Goal: Information Seeking & Learning: Learn about a topic

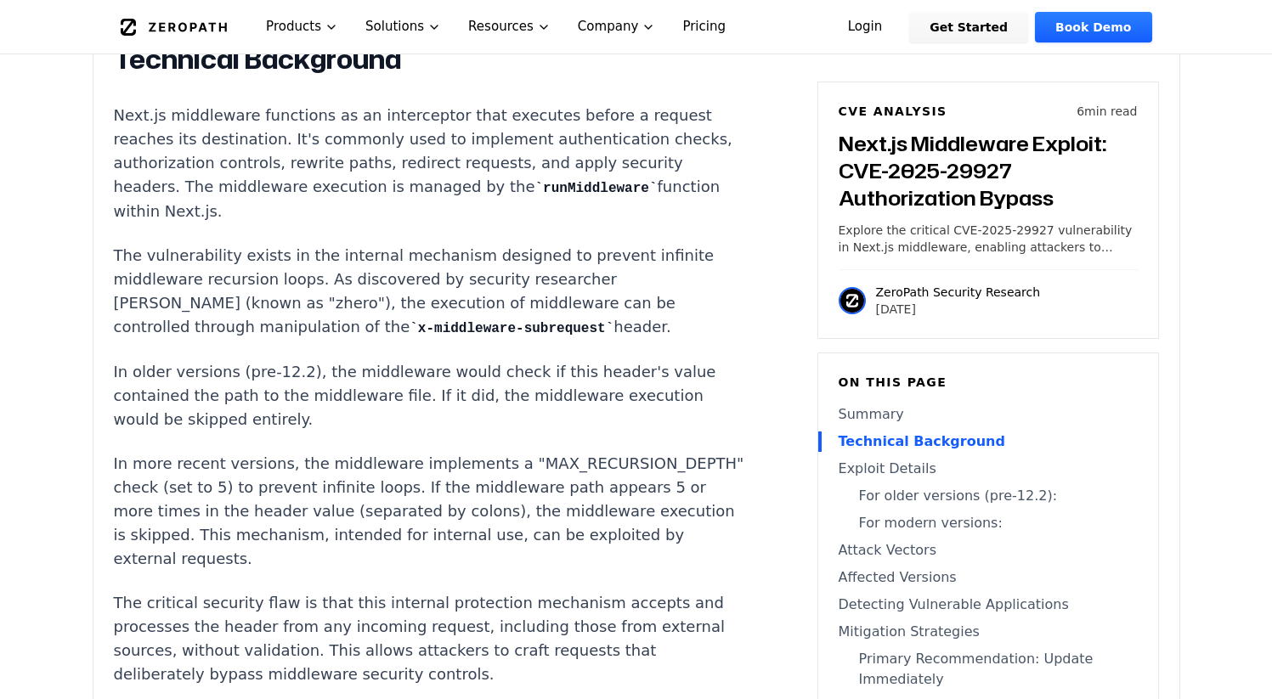
scroll to position [1482, 0]
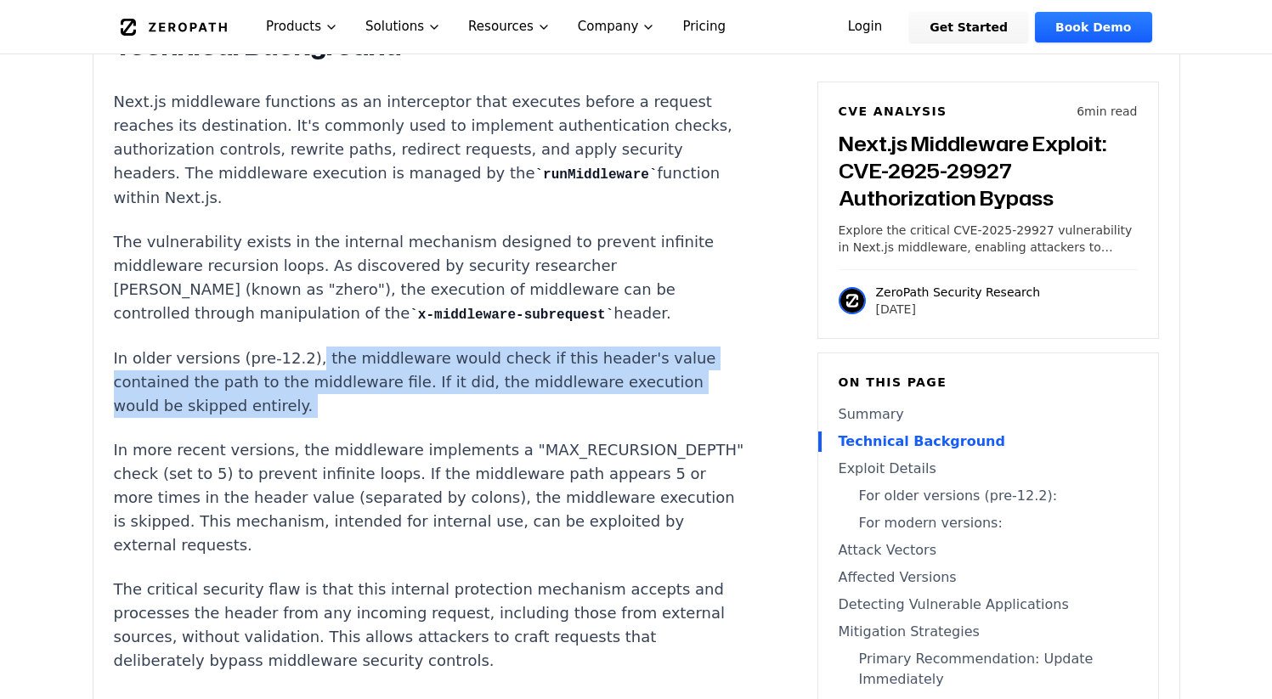
drag, startPoint x: 302, startPoint y: 332, endPoint x: 647, endPoint y: 370, distance: 347.9
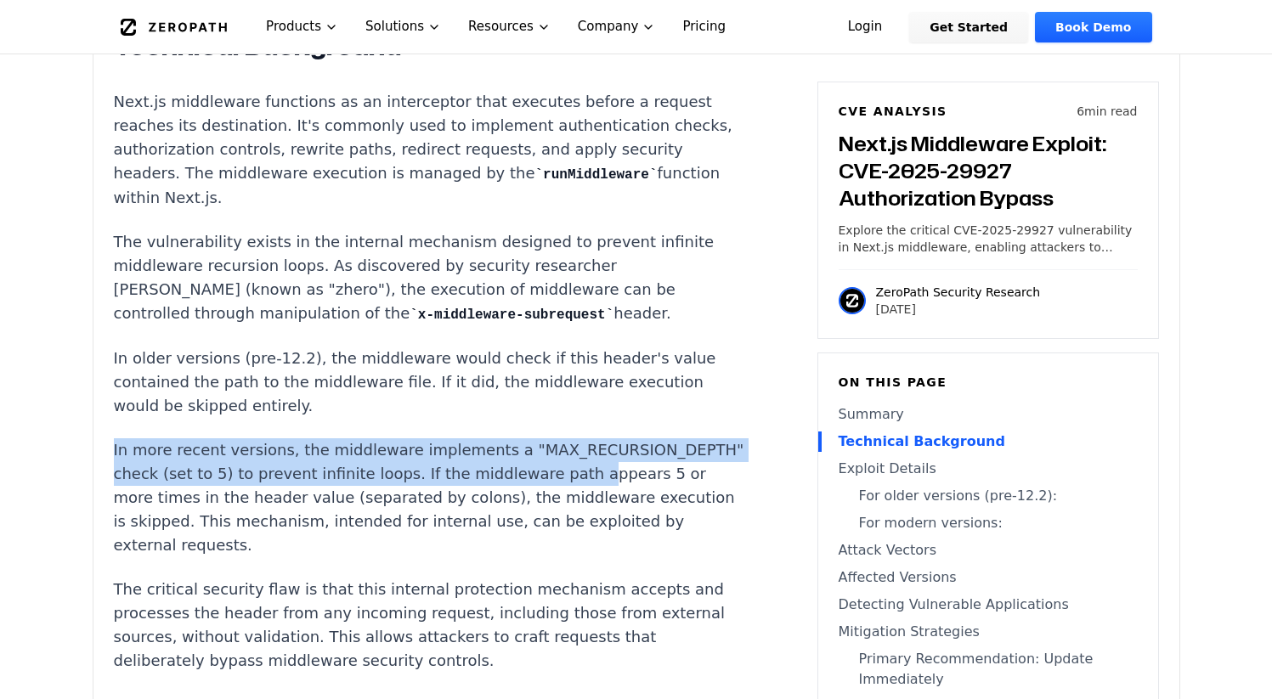
drag, startPoint x: 99, startPoint y: 401, endPoint x: 512, endPoint y: 423, distance: 413.5
click at [514, 438] on p "In more recent versions, the middleware implements a "MAX_RECURSION_DEPTH" chec…" at bounding box center [430, 497] width 632 height 119
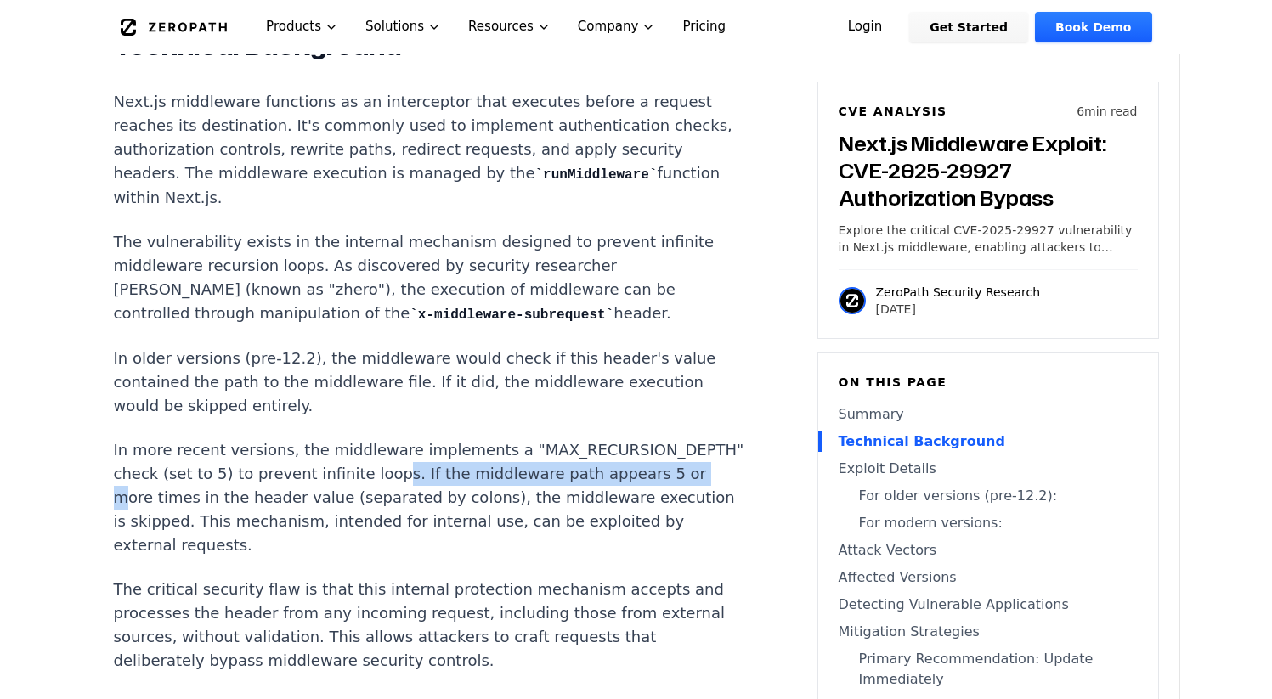
drag, startPoint x: 330, startPoint y: 416, endPoint x: 831, endPoint y: 439, distance: 501.8
click at [641, 438] on p "In more recent versions, the middleware implements a "MAX_RECURSION_DEPTH" chec…" at bounding box center [430, 497] width 632 height 119
click at [578, 438] on p "In more recent versions, the middleware implements a "MAX_RECURSION_DEPTH" chec…" at bounding box center [430, 497] width 632 height 119
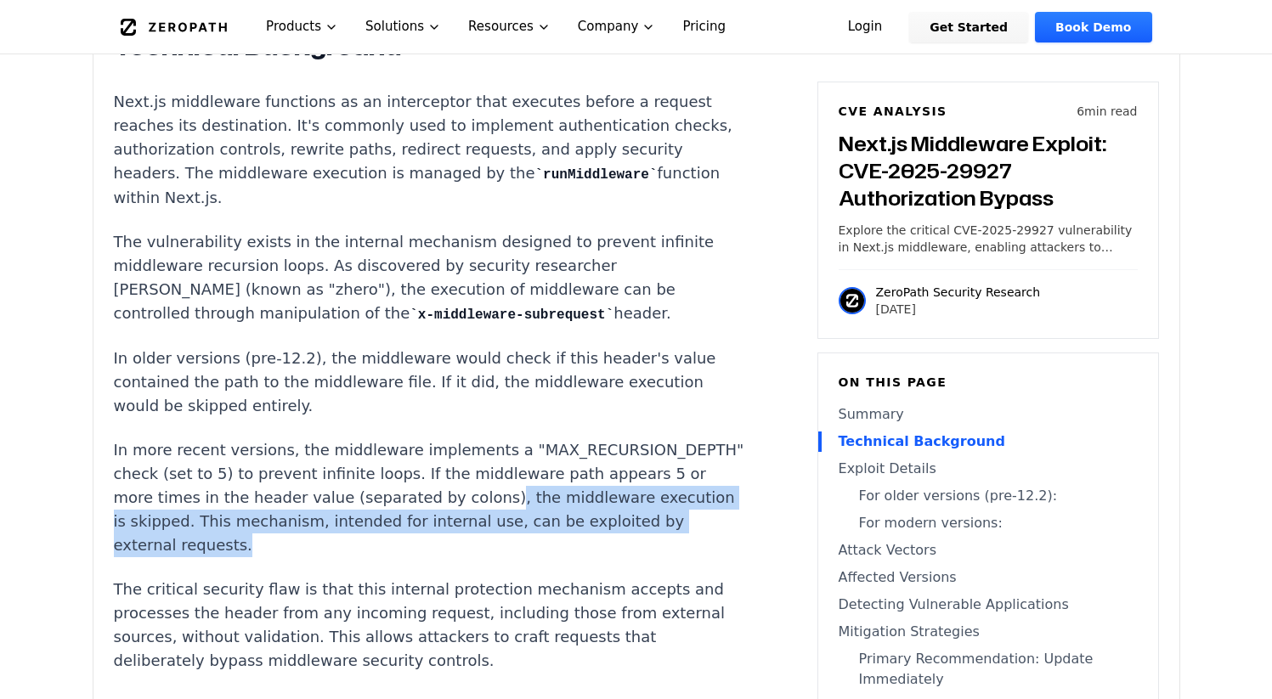
drag, startPoint x: 553, startPoint y: 474, endPoint x: 353, endPoint y: 449, distance: 201.2
click at [353, 449] on p "In more recent versions, the middleware implements a "MAX_RECURSION_DEPTH" chec…" at bounding box center [430, 497] width 632 height 119
click at [662, 482] on p "In more recent versions, the middleware implements a "MAX_RECURSION_DEPTH" chec…" at bounding box center [430, 497] width 632 height 119
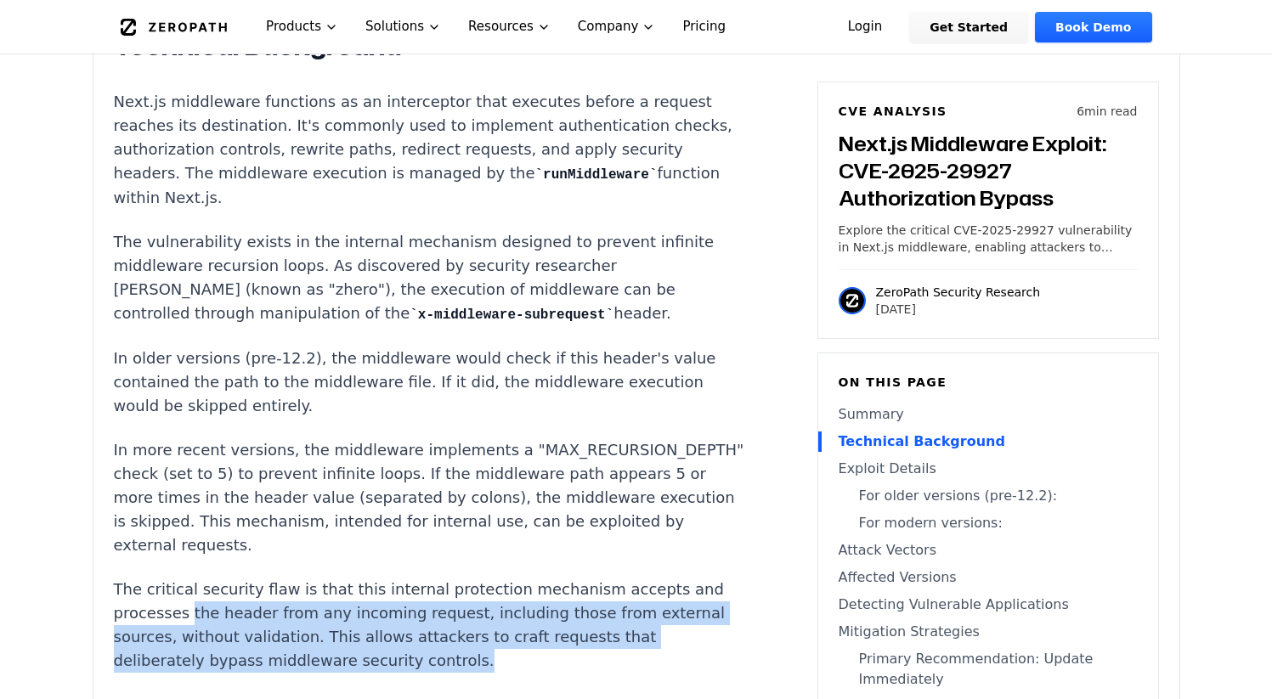
drag, startPoint x: 243, startPoint y: 585, endPoint x: 67, endPoint y: 541, distance: 181.1
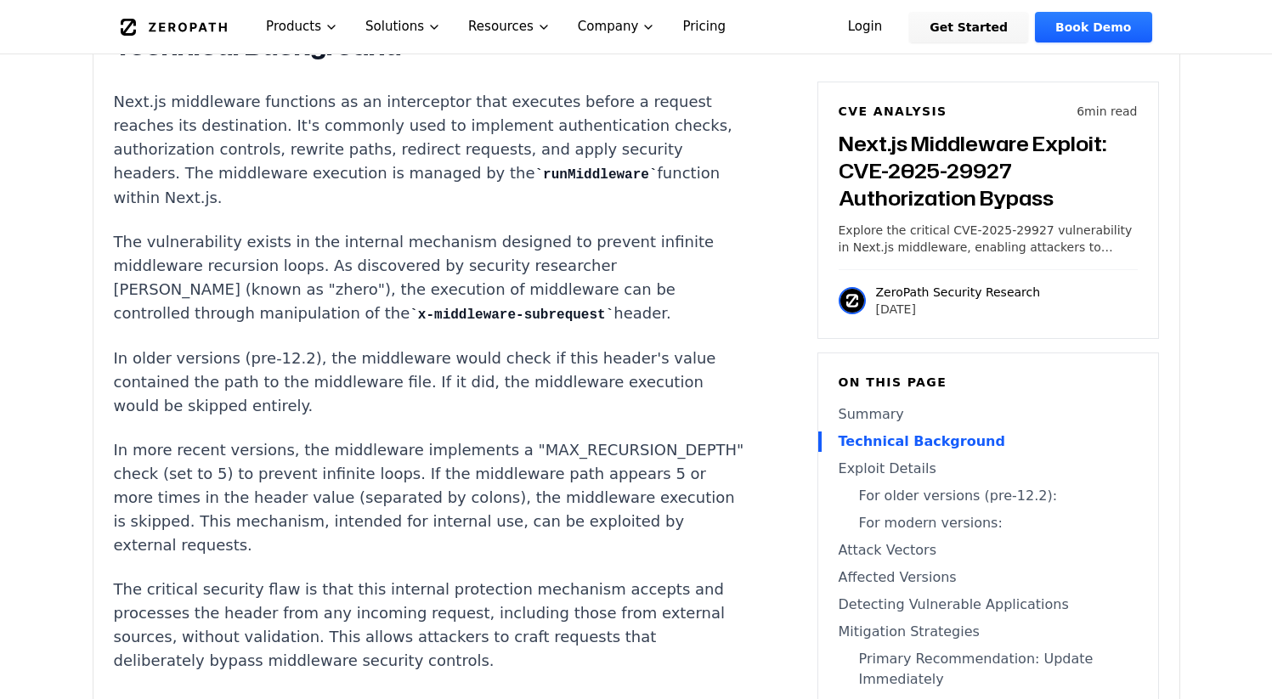
click at [240, 585] on p "The critical security flaw is that this internal protection mechanism accepts a…" at bounding box center [430, 625] width 632 height 95
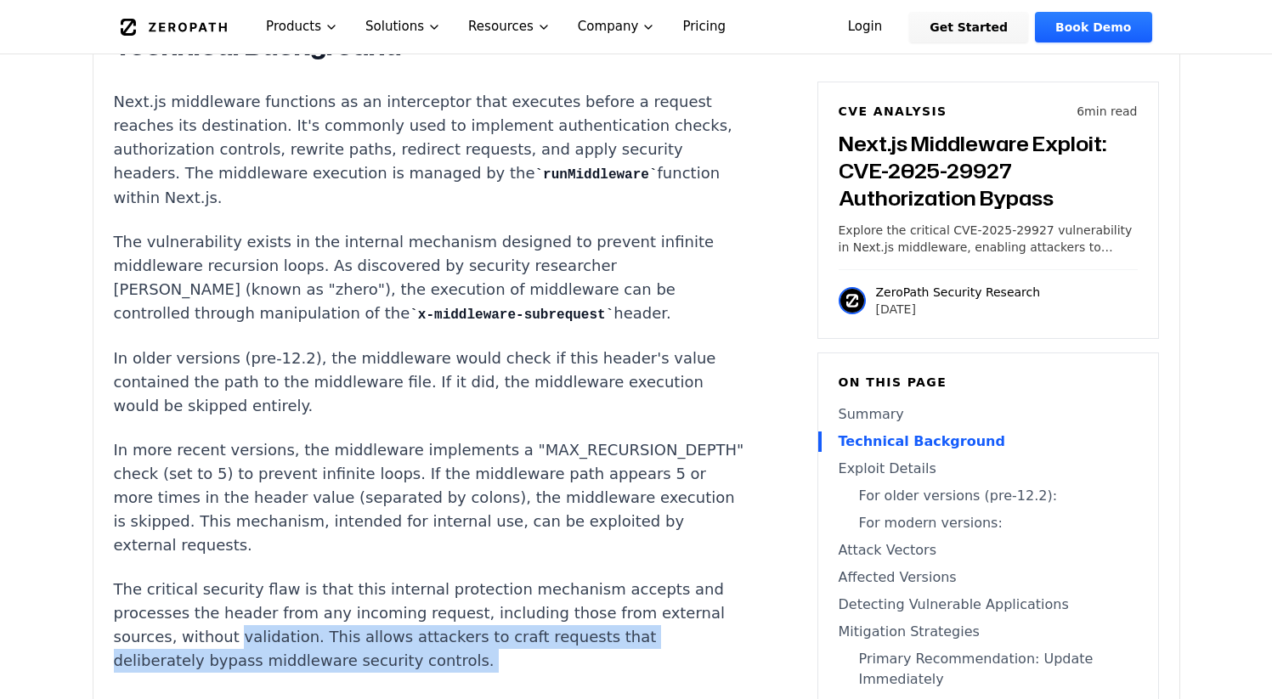
drag, startPoint x: 240, startPoint y: 585, endPoint x: 62, endPoint y: 551, distance: 180.8
click at [219, 578] on p "The critical security flaw is that this internal protection mechanism accepts a…" at bounding box center [430, 625] width 632 height 95
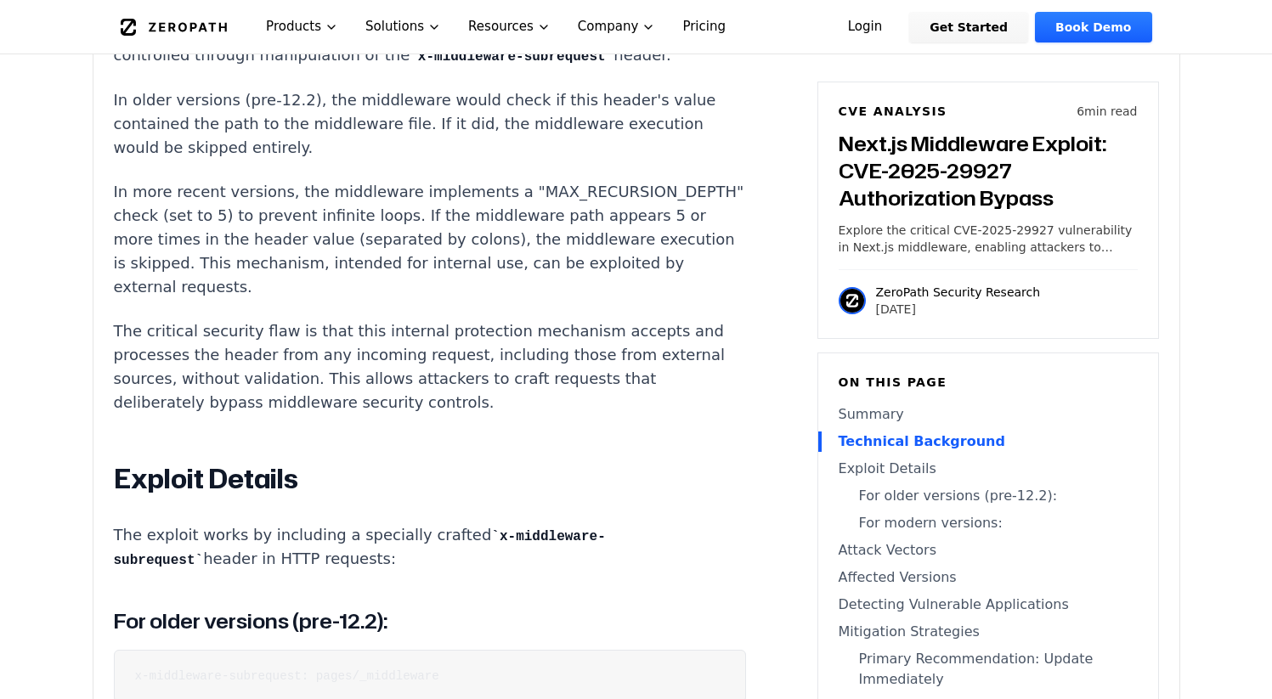
scroll to position [1788, 0]
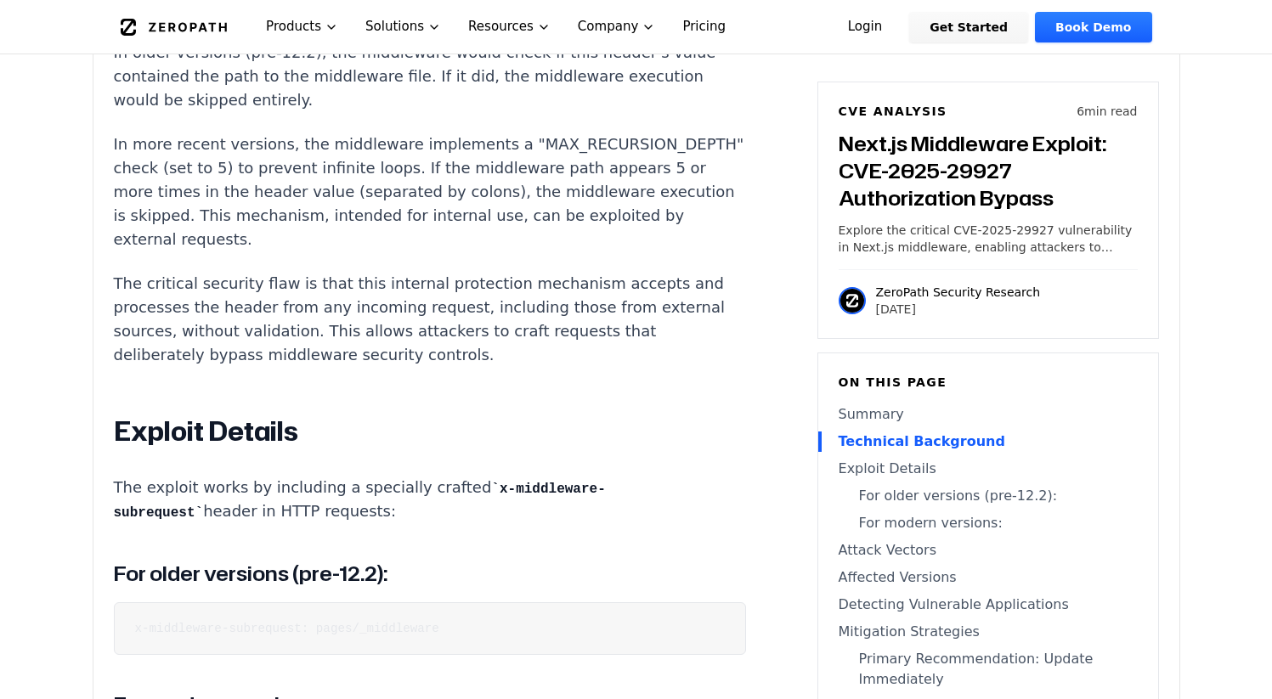
click at [396, 602] on pre "x-middleware-subrequest: pages/_middleware" at bounding box center [430, 628] width 632 height 53
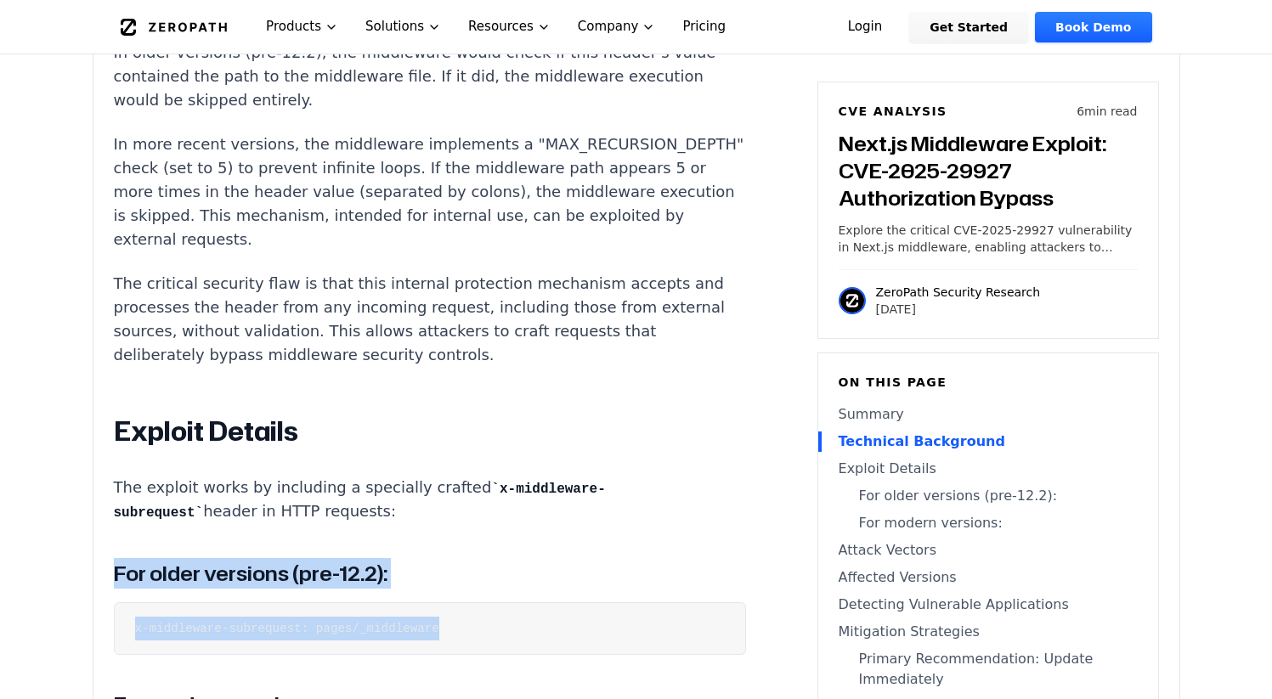
drag, startPoint x: 438, startPoint y: 558, endPoint x: 91, endPoint y: 501, distance: 352.1
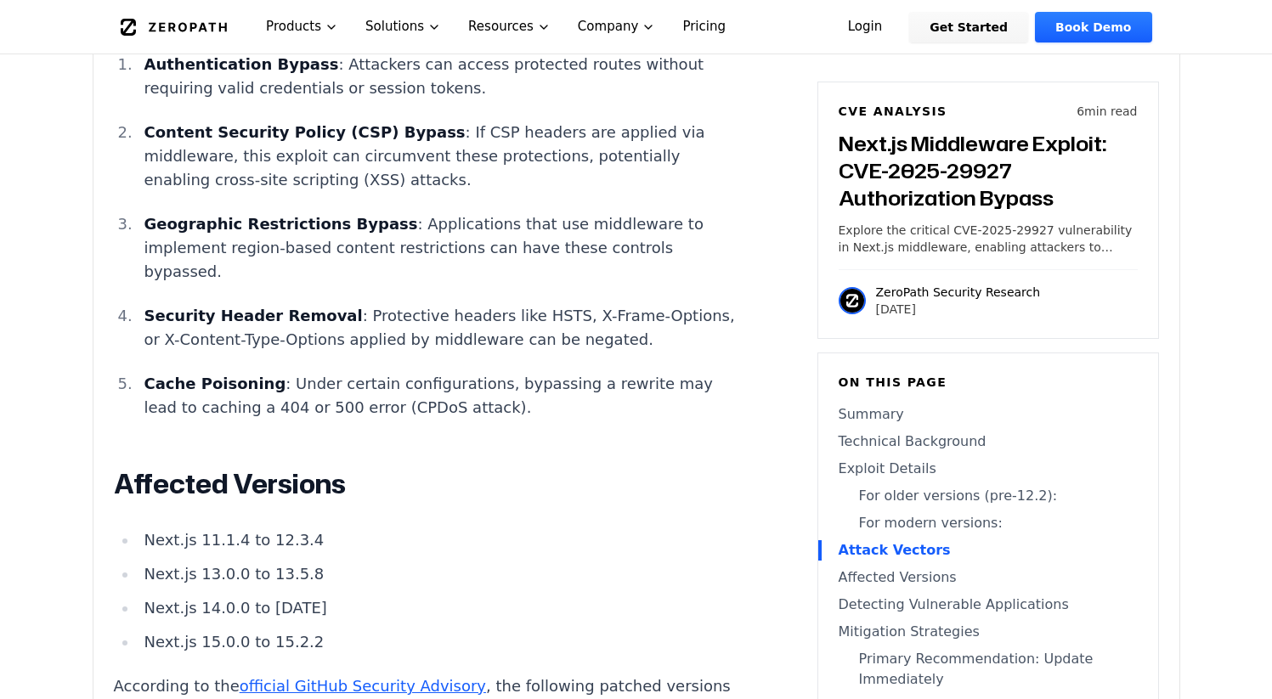
scroll to position [2821, 0]
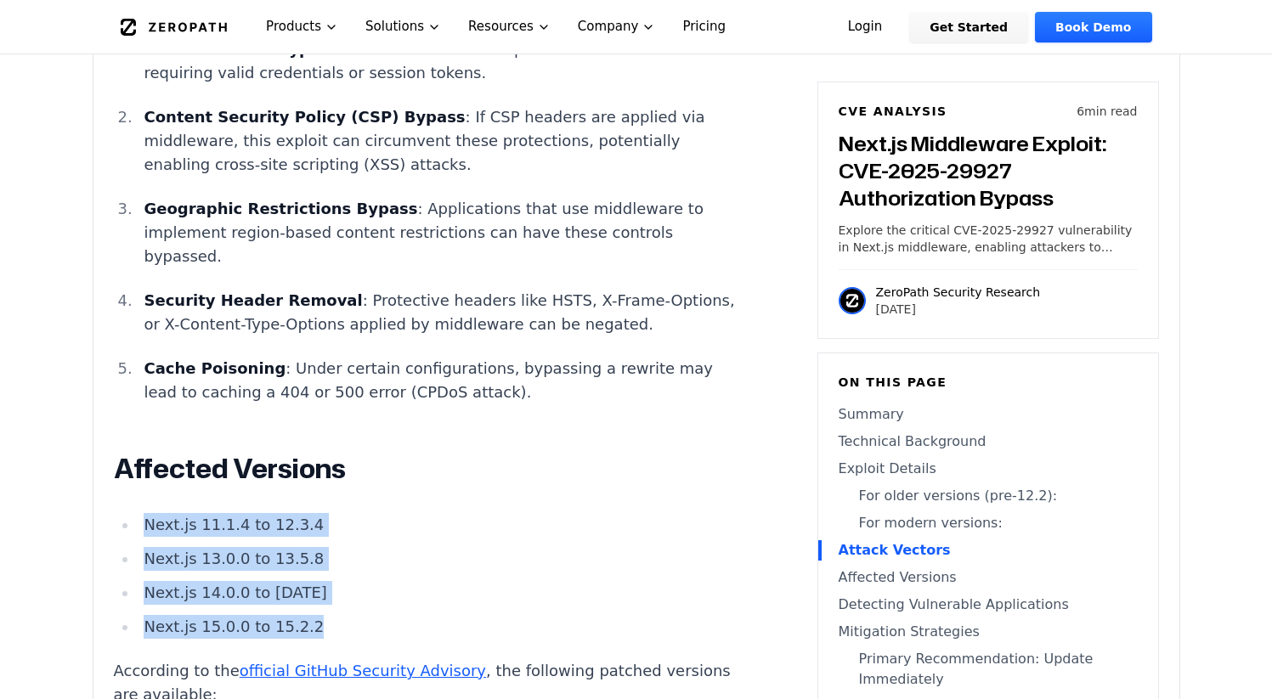
drag, startPoint x: 328, startPoint y: 546, endPoint x: 148, endPoint y: 425, distance: 217.3
click at [145, 513] on ul "Next.js 11.1.4 to 12.3.4 Next.js 13.0.0 to 13.5.8 Next.js 14.0.0 to [DATE] Next…" at bounding box center [430, 576] width 632 height 126
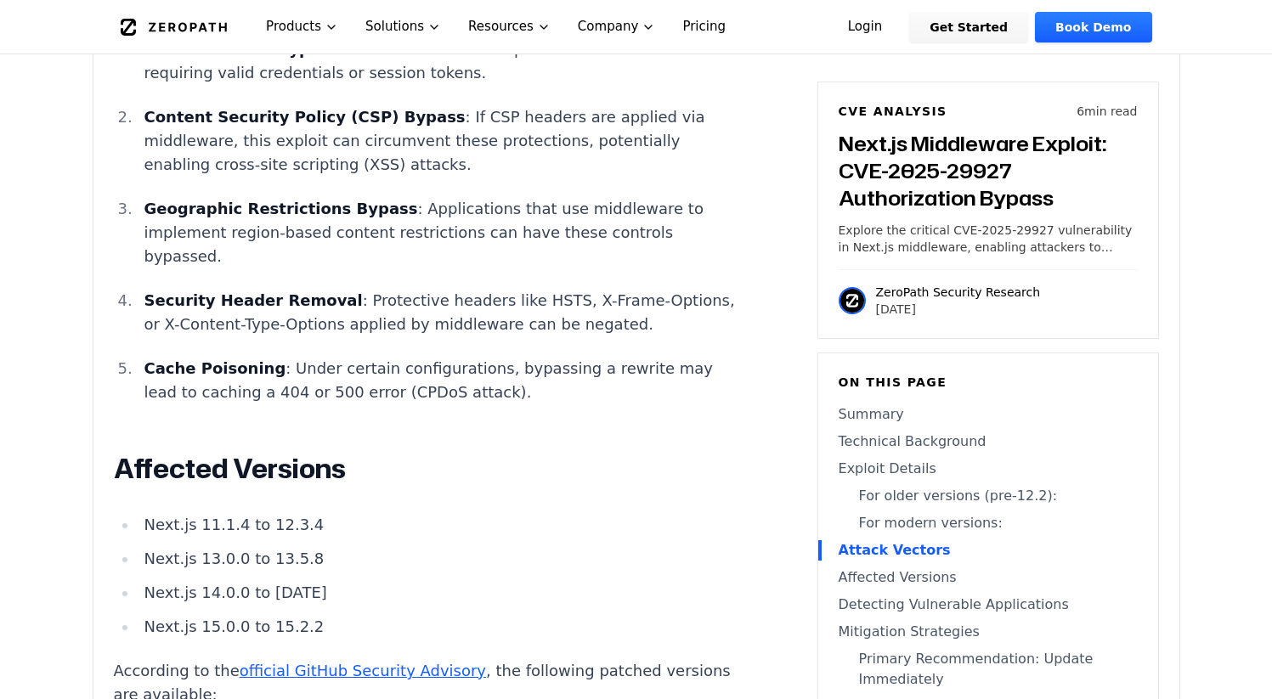
click at [336, 615] on li "Next.js 15.0.0 to 15.2.2" at bounding box center [442, 627] width 608 height 24
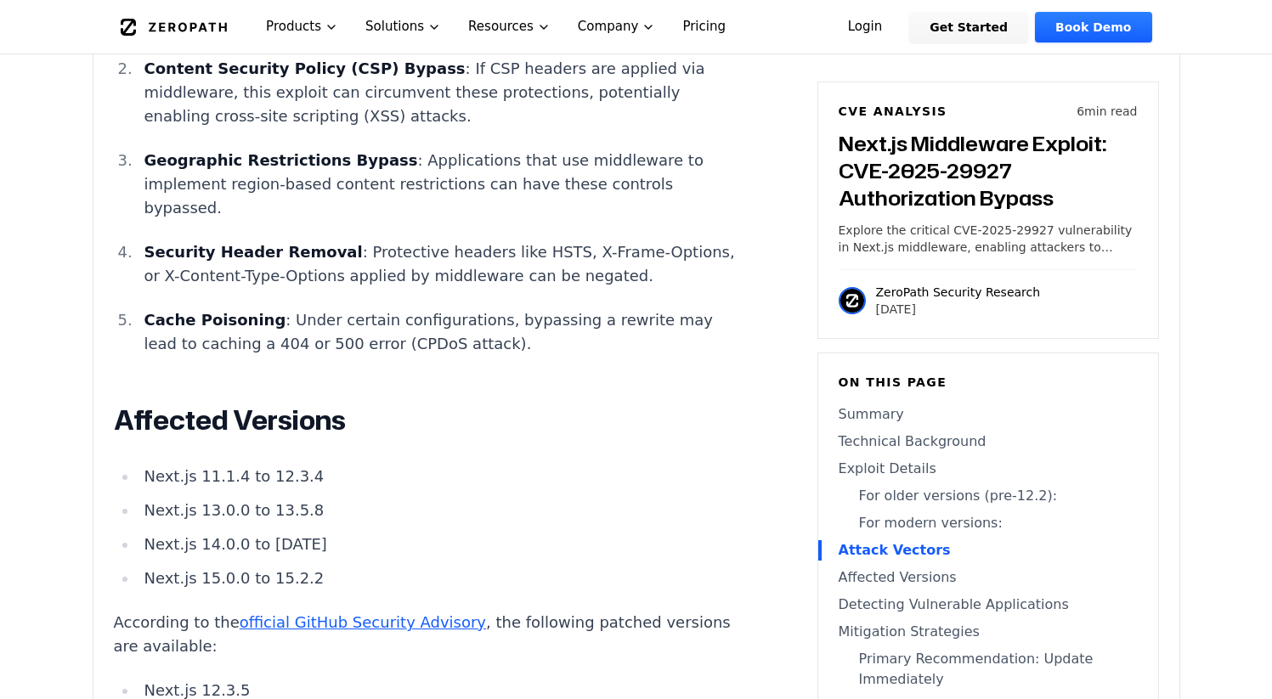
scroll to position [3027, 0]
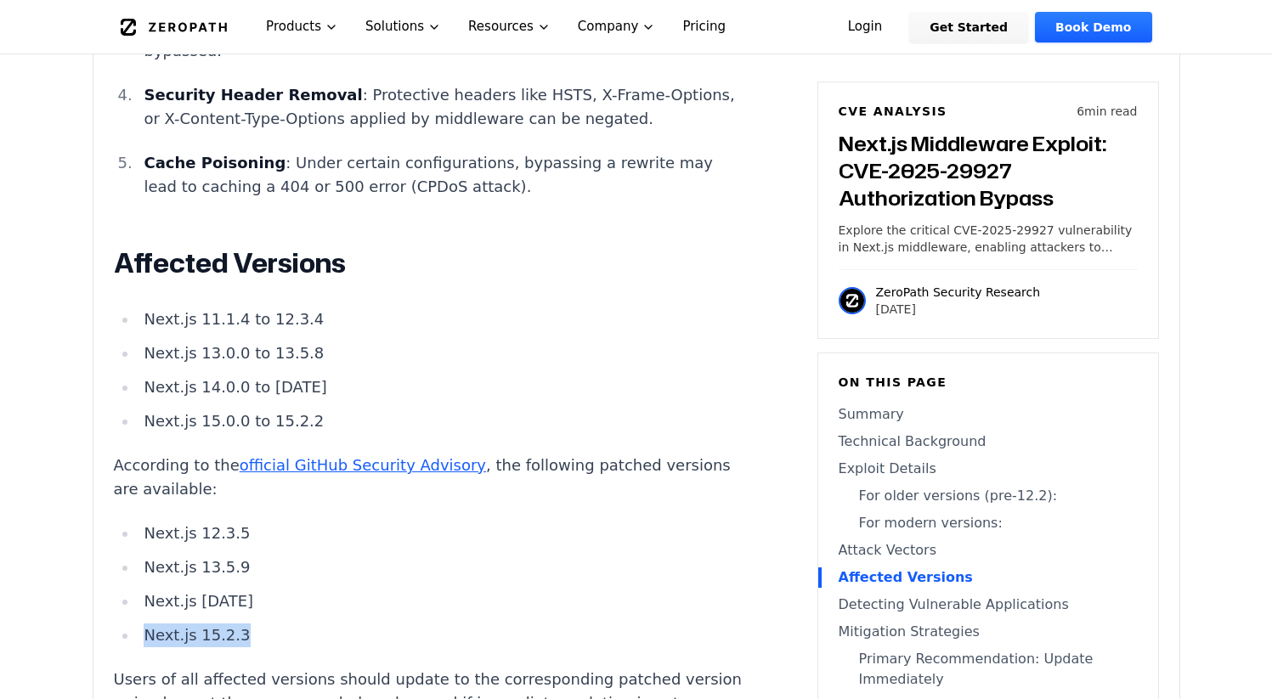
drag, startPoint x: 235, startPoint y: 541, endPoint x: 138, endPoint y: 534, distance: 97.1
click at [138, 534] on ul "Next.js 12.3.5 Next.js 13.5.9 Next.js [DATE] Next.js 15.2.3" at bounding box center [430, 585] width 632 height 126
click at [252, 624] on li "Next.js 15.2.3" at bounding box center [442, 636] width 608 height 24
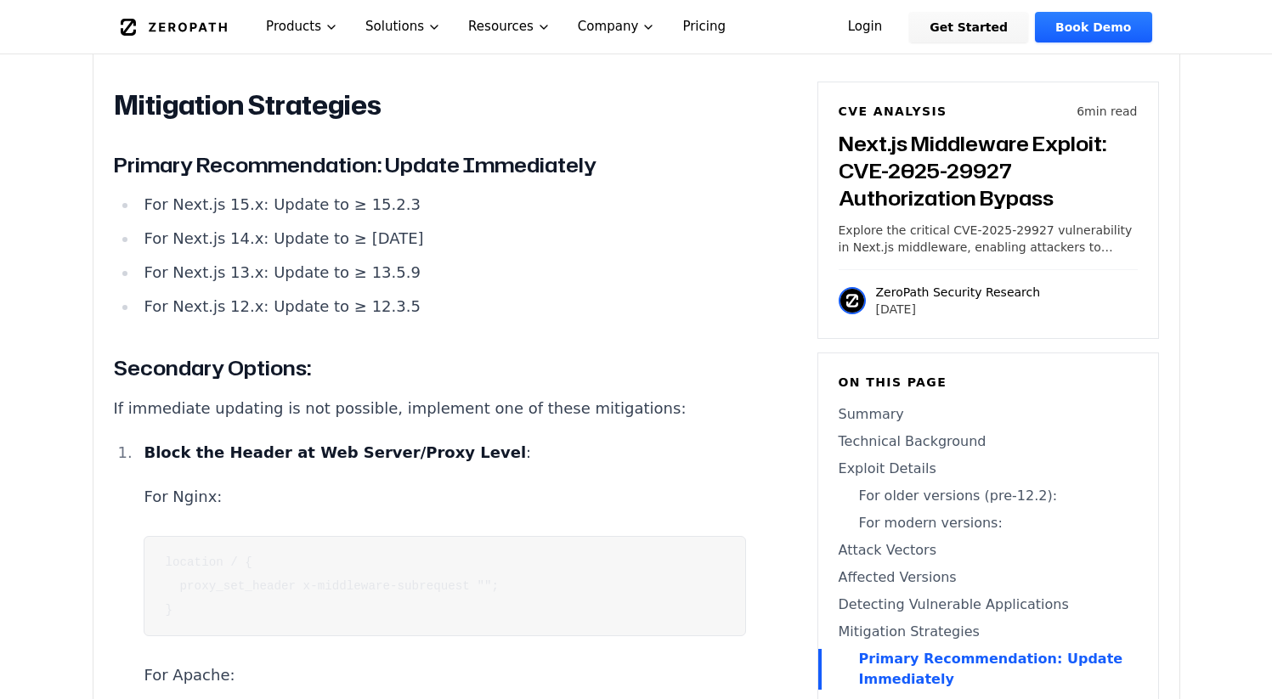
scroll to position [4106, 0]
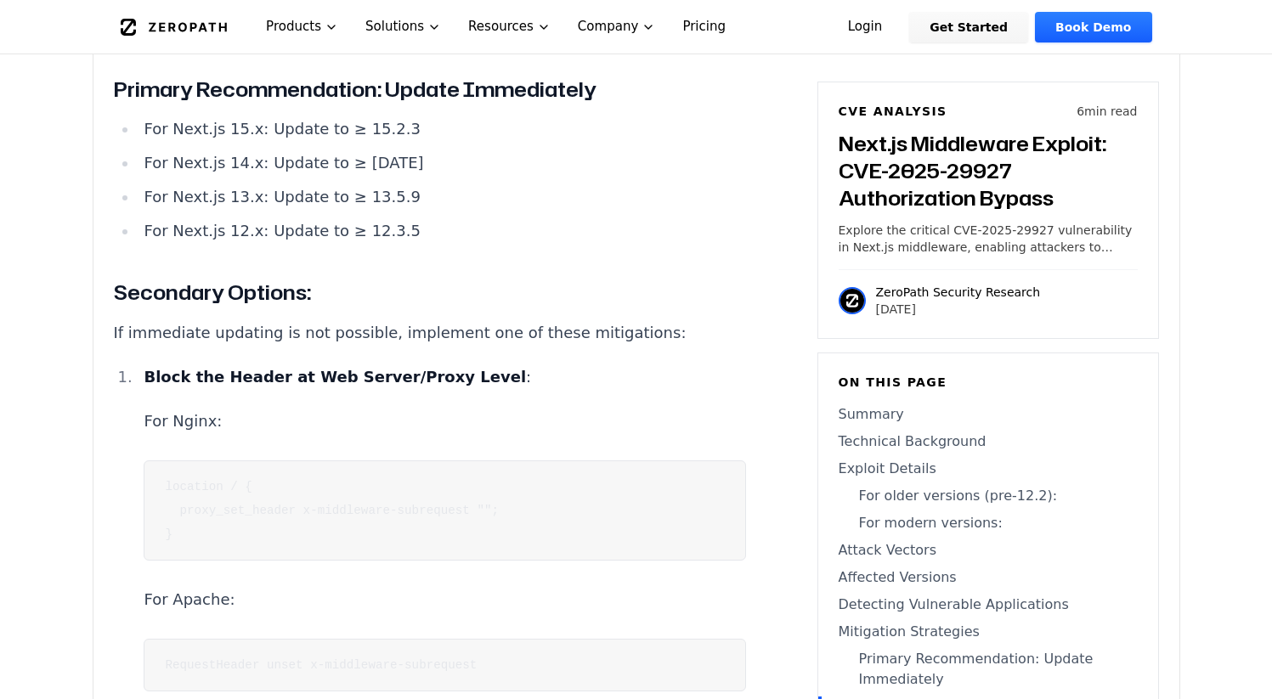
click at [443, 461] on pre "location / { proxy_set_header x-middleware-subrequest ""; }" at bounding box center [445, 511] width 602 height 100
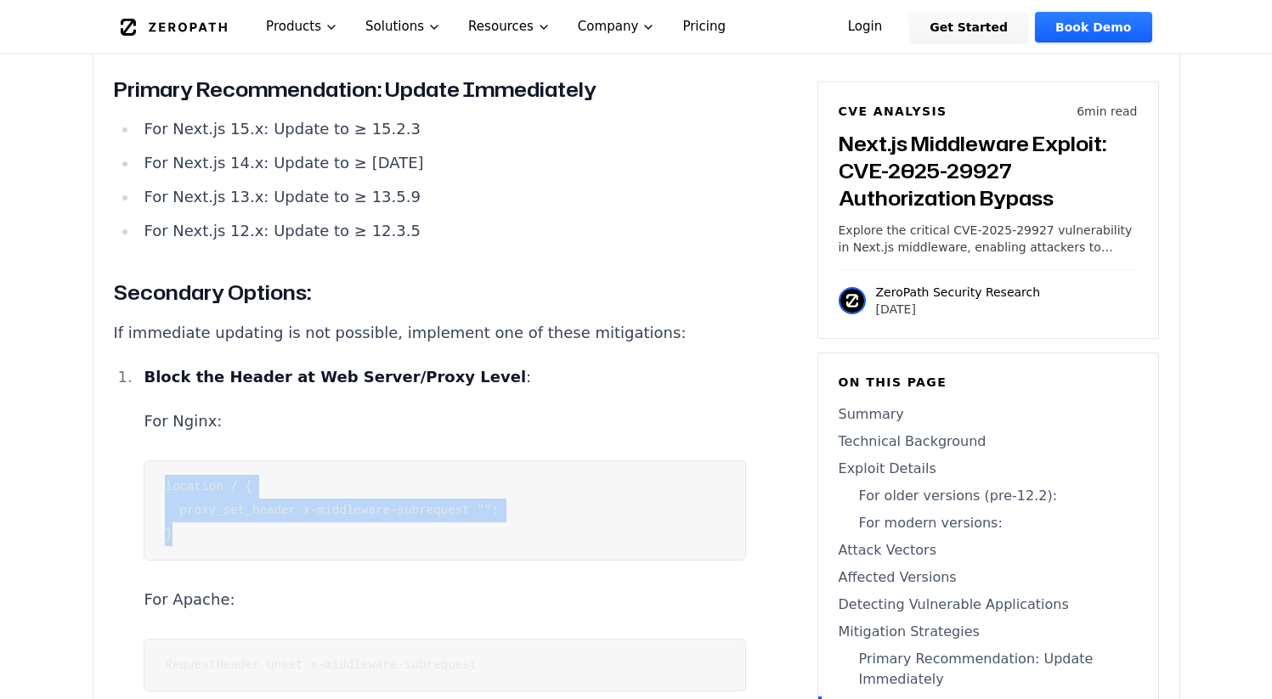
drag, startPoint x: 288, startPoint y: 426, endPoint x: 157, endPoint y: 356, distance: 148.2
click at [157, 461] on pre "location / { proxy_set_header x-middleware-subrequest ""; }" at bounding box center [445, 511] width 602 height 100
drag, startPoint x: 157, startPoint y: 355, endPoint x: 306, endPoint y: 421, distance: 162.8
click at [306, 461] on pre "location / { proxy_set_header x-middleware-subrequest ""; }" at bounding box center [445, 511] width 602 height 100
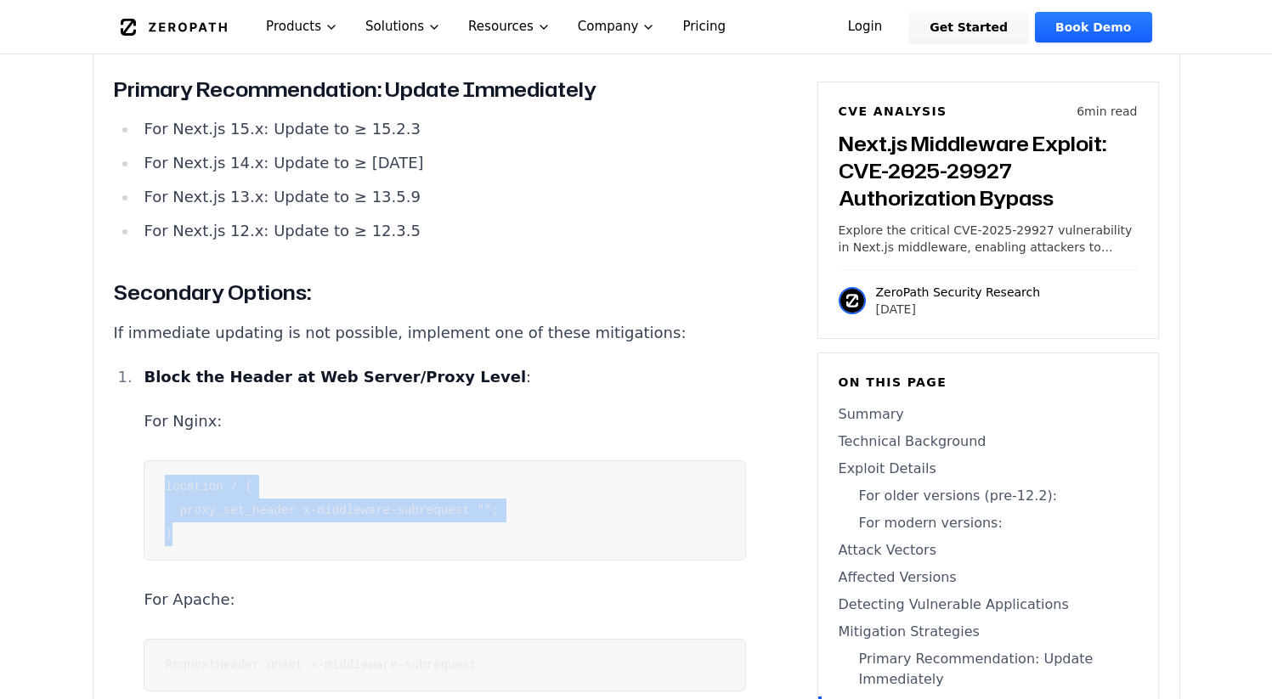
click at [306, 461] on pre "location / { proxy_set_header x-middleware-subrequest ""; }" at bounding box center [445, 511] width 602 height 100
drag, startPoint x: 257, startPoint y: 427, endPoint x: 159, endPoint y: 379, distance: 108.7
click at [159, 461] on pre "location / { proxy_set_header x-middleware-subrequest ""; }" at bounding box center [445, 511] width 602 height 100
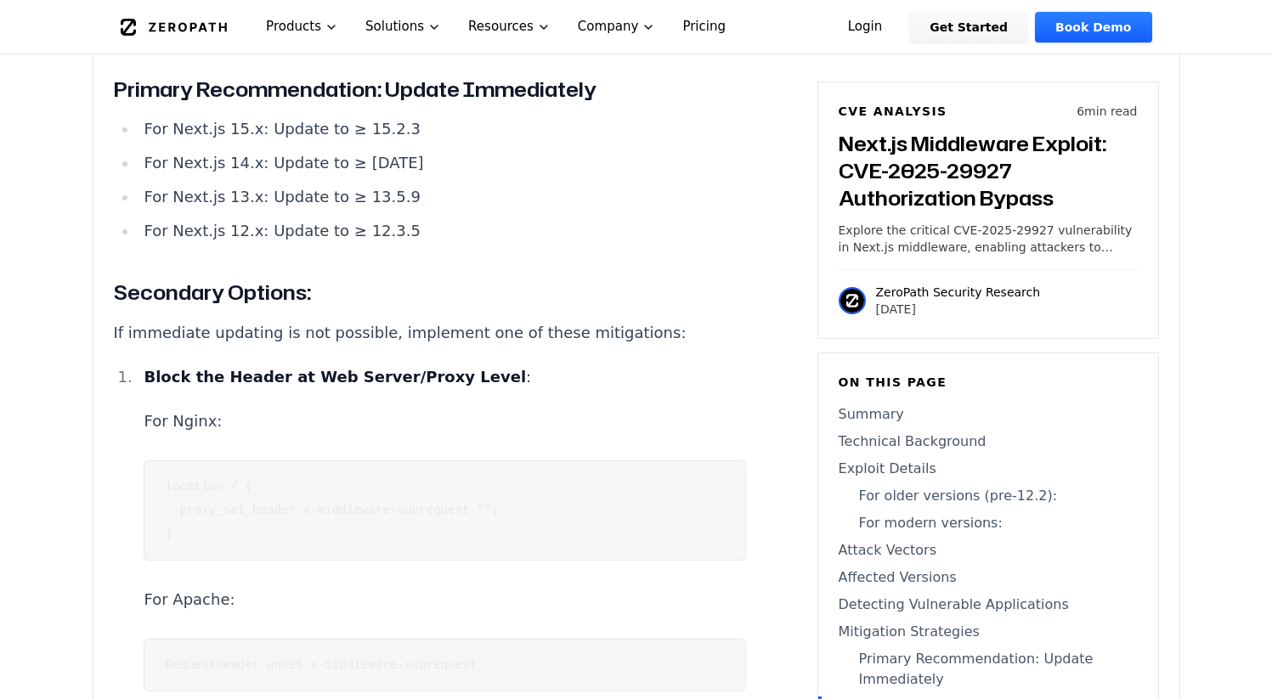
click at [160, 461] on pre "location / { proxy_set_header x-middleware-subrequest ""; }" at bounding box center [445, 511] width 602 height 100
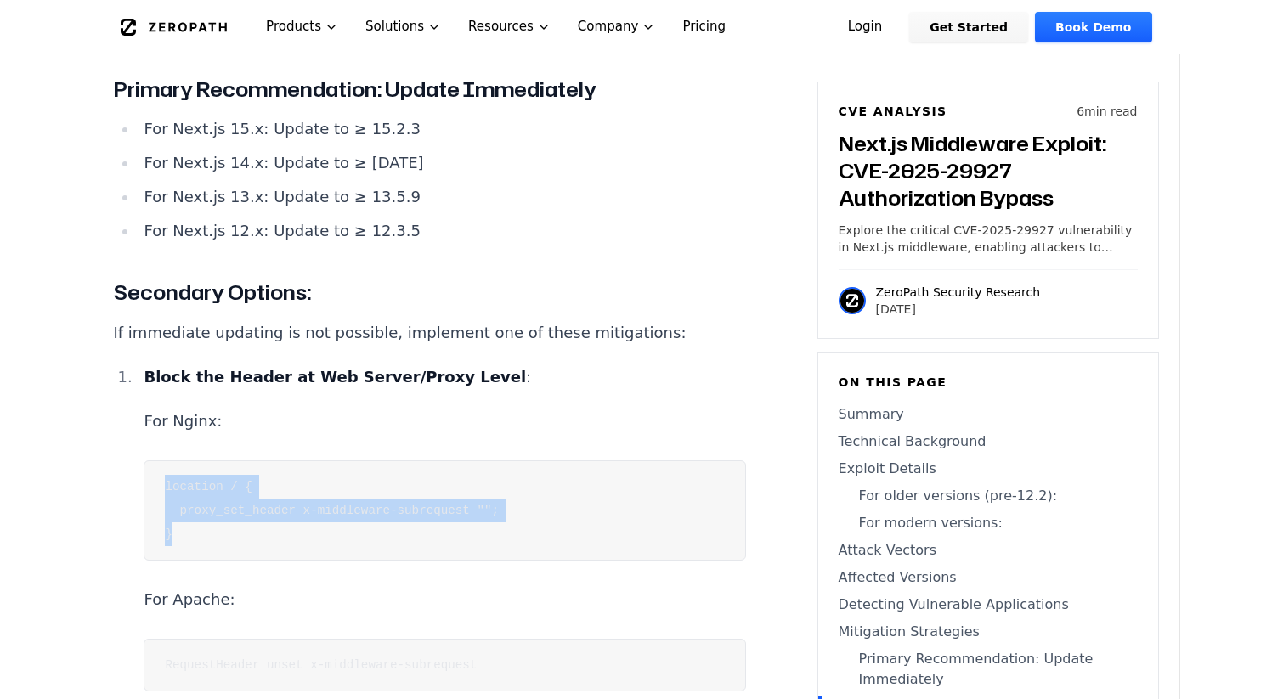
drag, startPoint x: 161, startPoint y: 376, endPoint x: 248, endPoint y: 445, distance: 110.7
click at [248, 461] on pre "location / { proxy_set_header x-middleware-subrequest ""; }" at bounding box center [445, 511] width 602 height 100
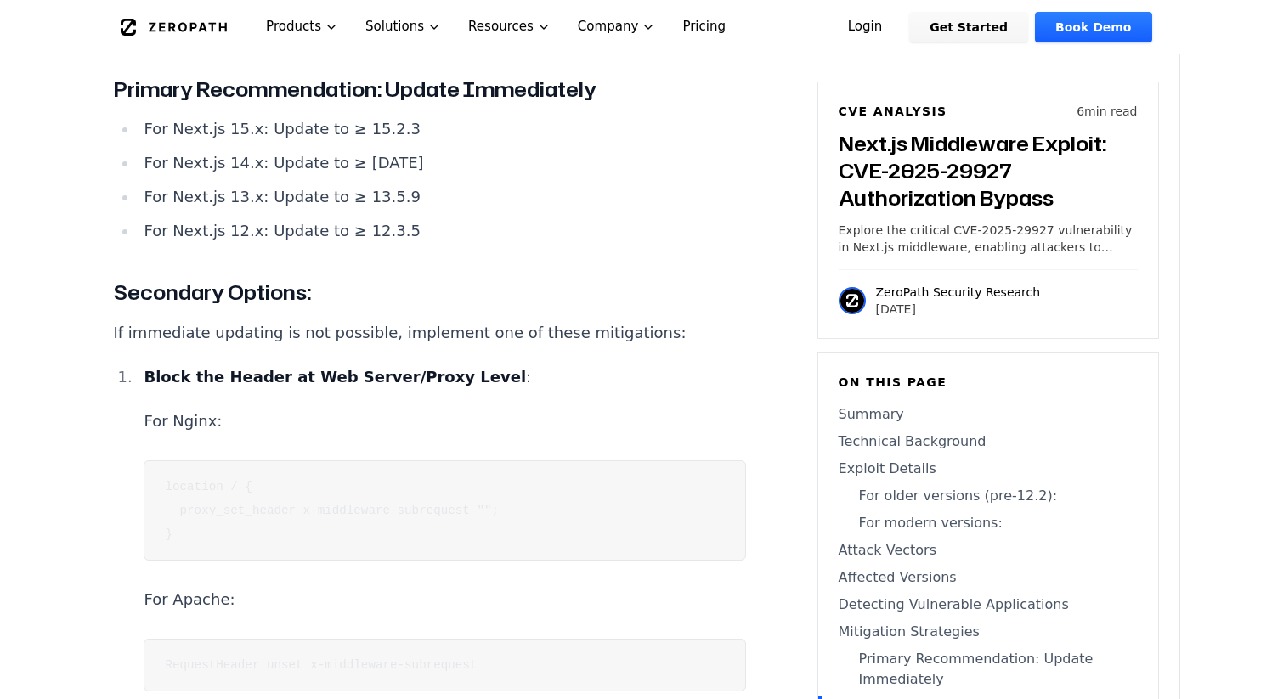
click at [253, 461] on pre "location / { proxy_set_header x-middleware-subrequest ""; }" at bounding box center [445, 511] width 602 height 100
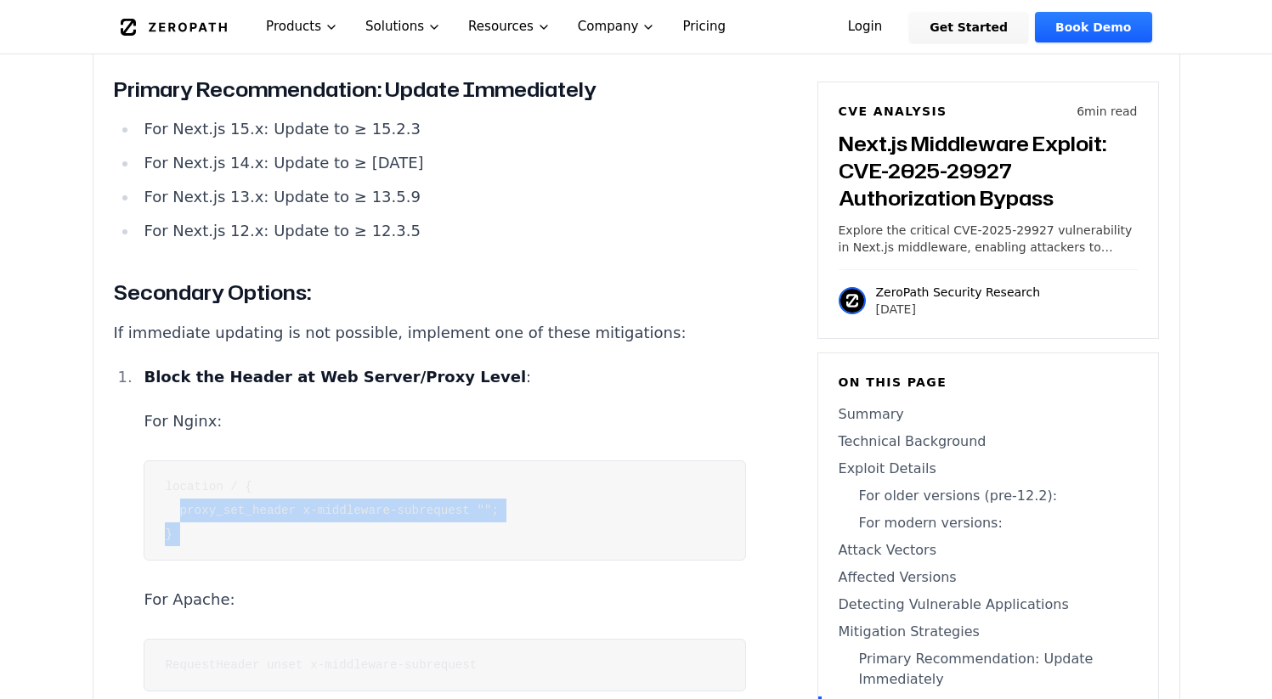
drag, startPoint x: 253, startPoint y: 443, endPoint x: 182, endPoint y: 404, distance: 81.0
click at [181, 461] on pre "location / { proxy_set_header x-middleware-subrequest ""; }" at bounding box center [445, 511] width 602 height 100
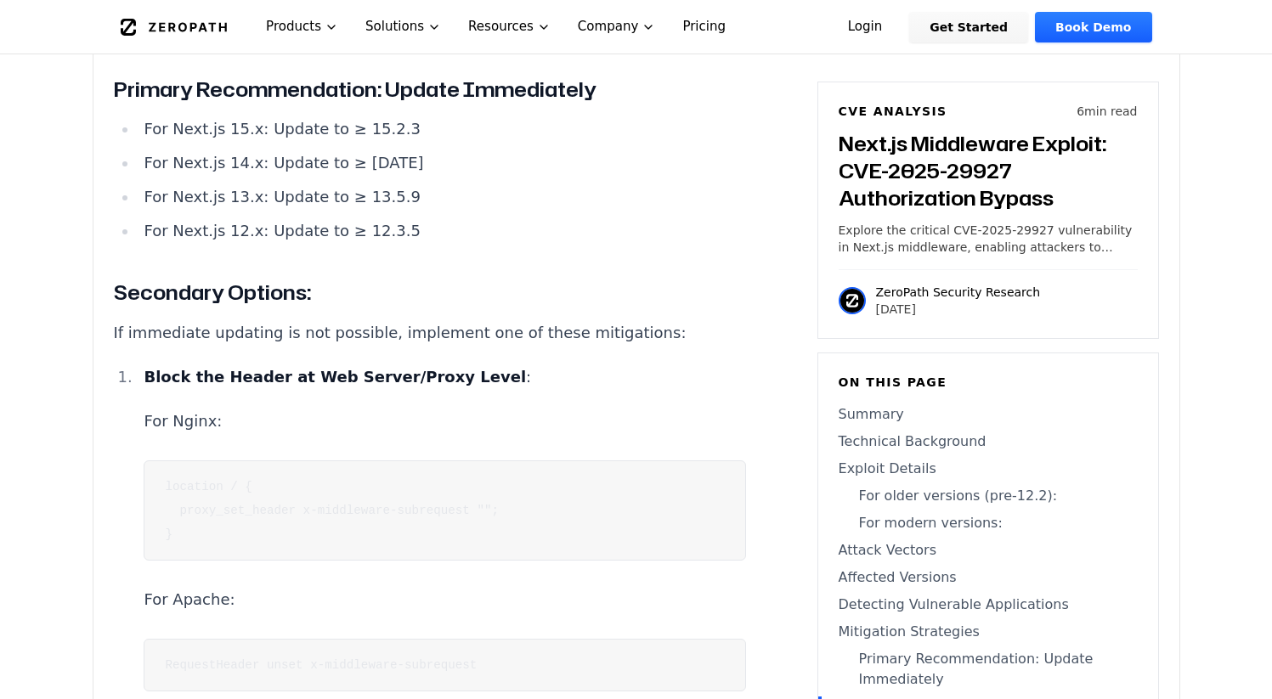
click at [212, 461] on pre "location / { proxy_set_header x-middleware-subrequest ""; }" at bounding box center [445, 511] width 602 height 100
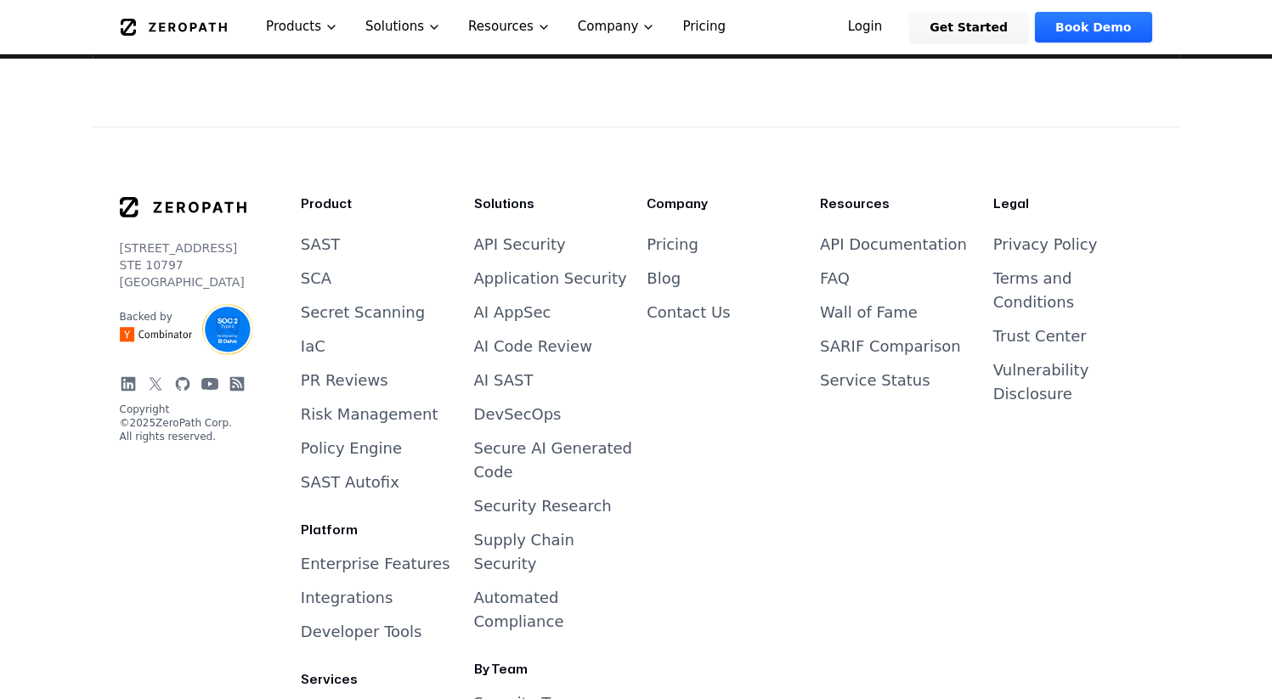
scroll to position [5826, 0]
